Goal: Task Accomplishment & Management: Use online tool/utility

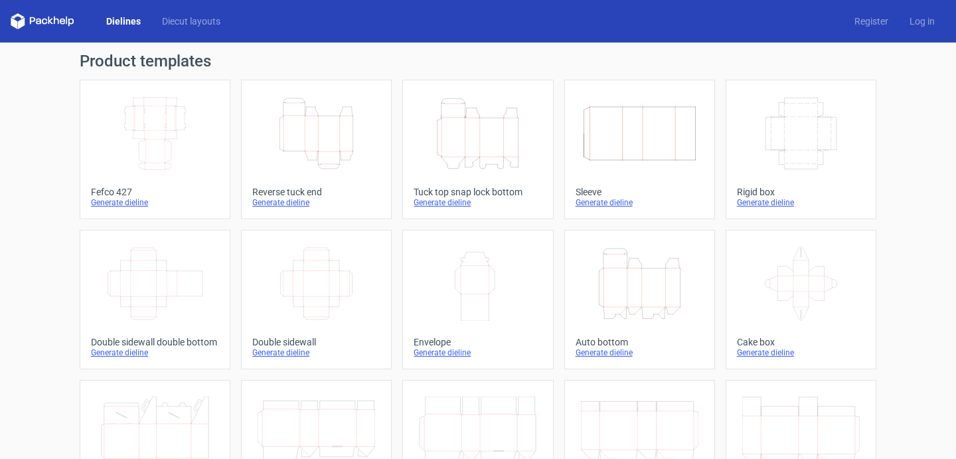
click at [117, 149] on icon "Width Depth Height" at bounding box center [155, 133] width 118 height 74
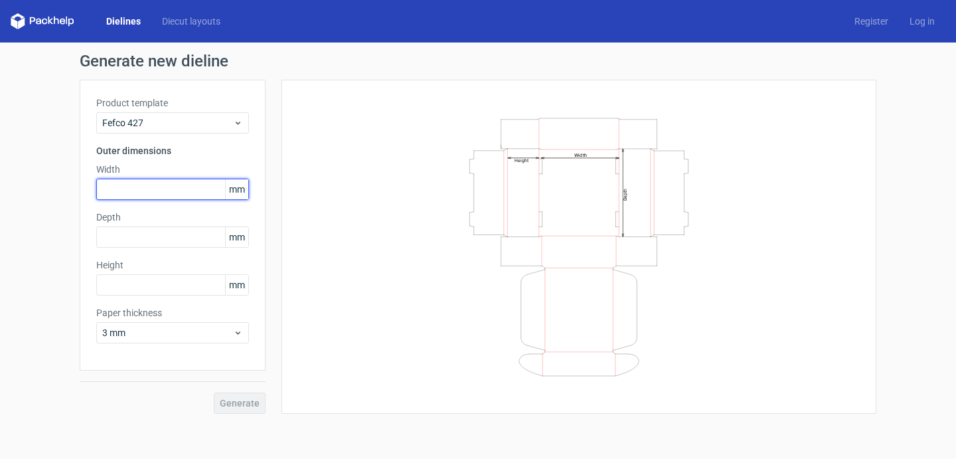
click at [196, 191] on input "text" at bounding box center [172, 189] width 153 height 21
type input "200"
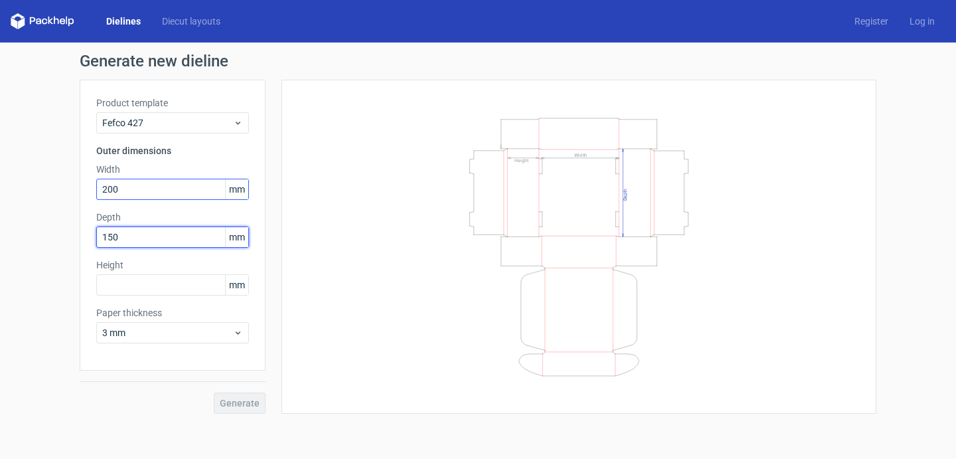
type input "150"
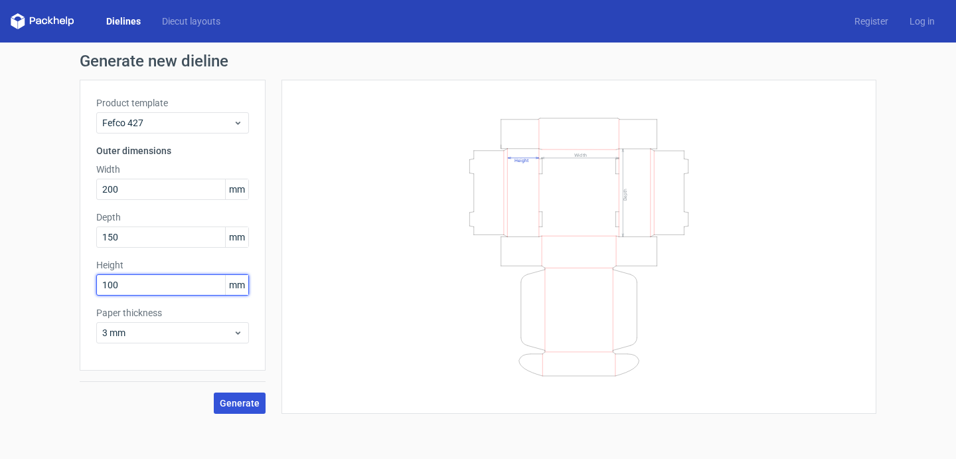
type input "100"
click at [243, 408] on button "Generate" at bounding box center [240, 402] width 52 height 21
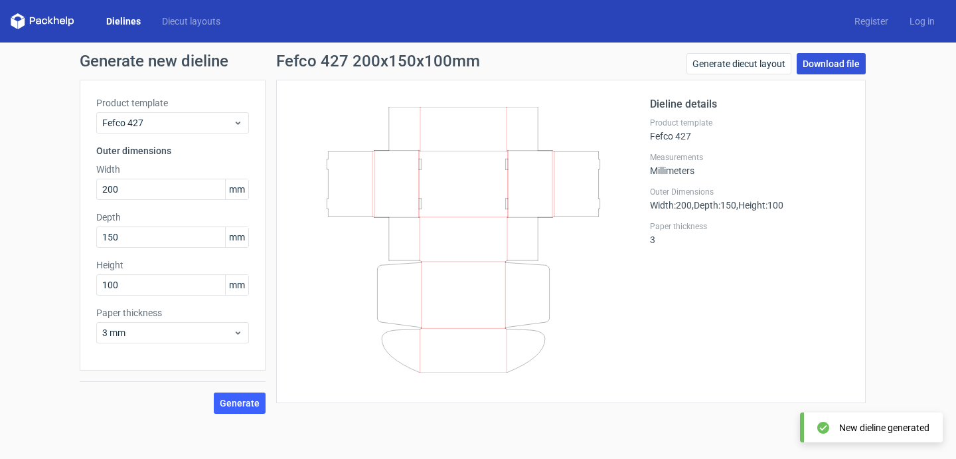
click at [842, 62] on link "Download file" at bounding box center [831, 63] width 69 height 21
